Goal: Task Accomplishment & Management: Complete application form

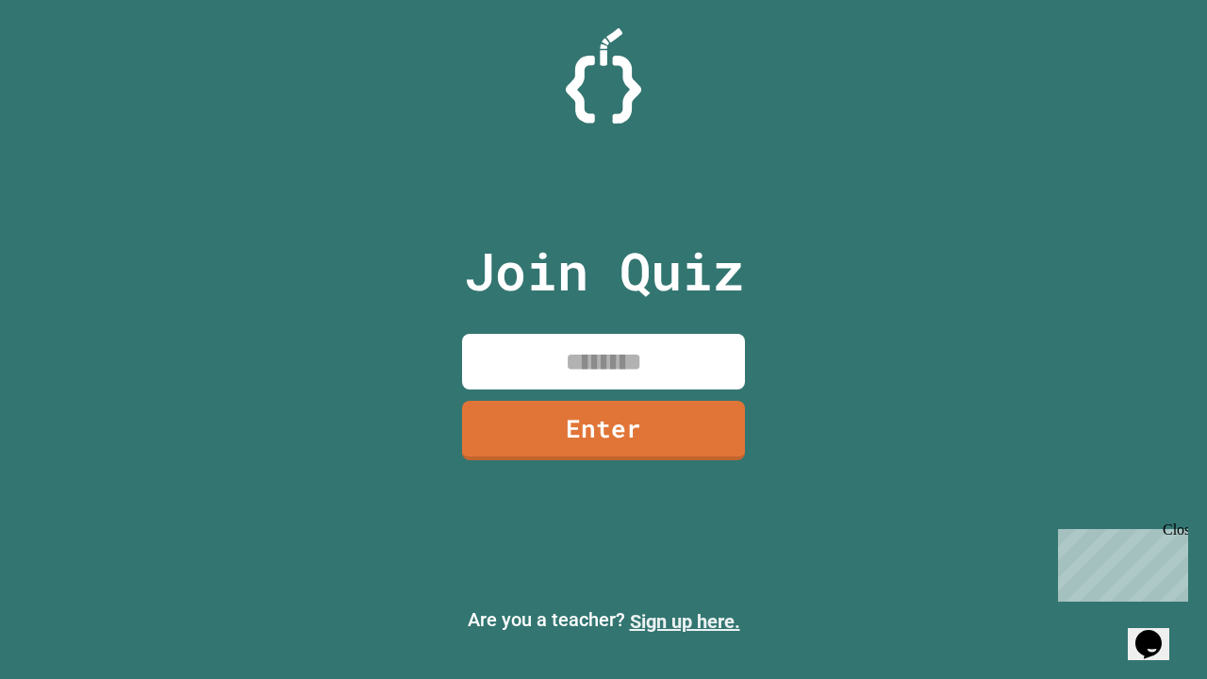
click at [684, 621] on link "Sign up here." at bounding box center [685, 621] width 110 height 23
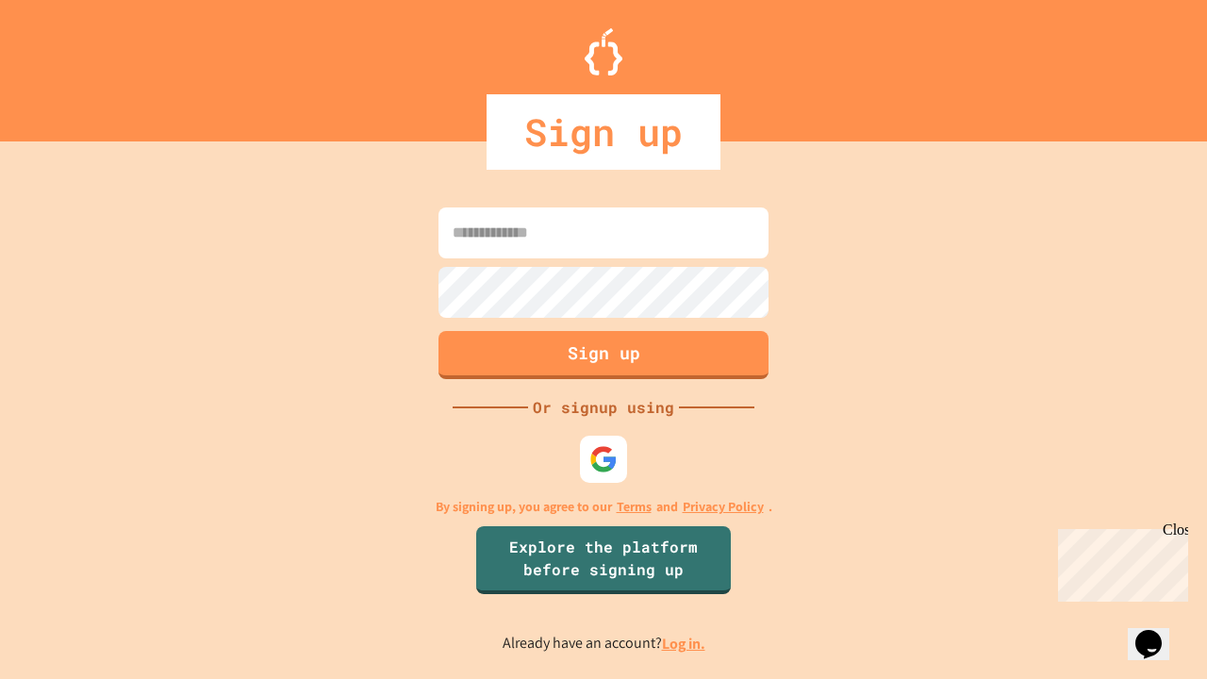
click at [684, 643] on link "Log in." at bounding box center [683, 644] width 43 height 20
